Goal: Transaction & Acquisition: Purchase product/service

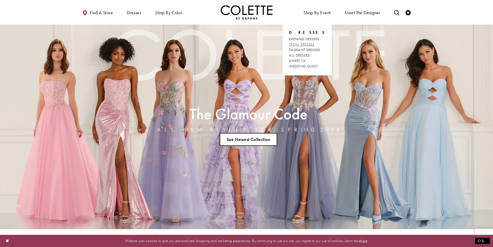
click at [314, 46] on span "PROM DRESSES" at bounding box center [301, 44] width 25 height 5
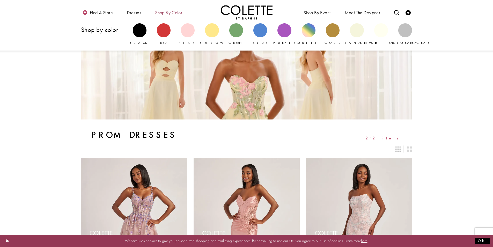
click at [177, 15] on span "Shop by color" at bounding box center [168, 12] width 27 height 5
click at [382, 34] on div "Primary block" at bounding box center [381, 30] width 14 height 14
